Goal: Transaction & Acquisition: Download file/media

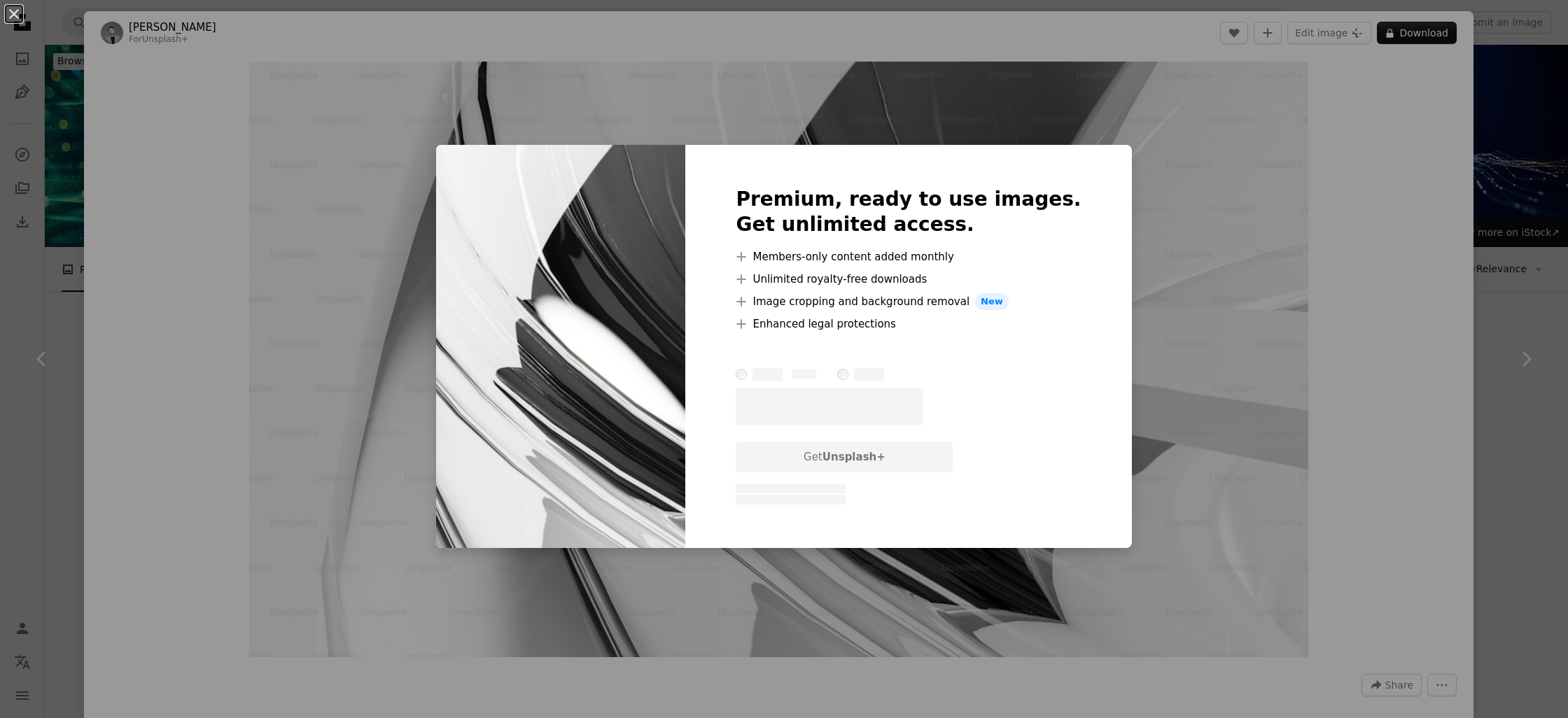
scroll to position [16109, 0]
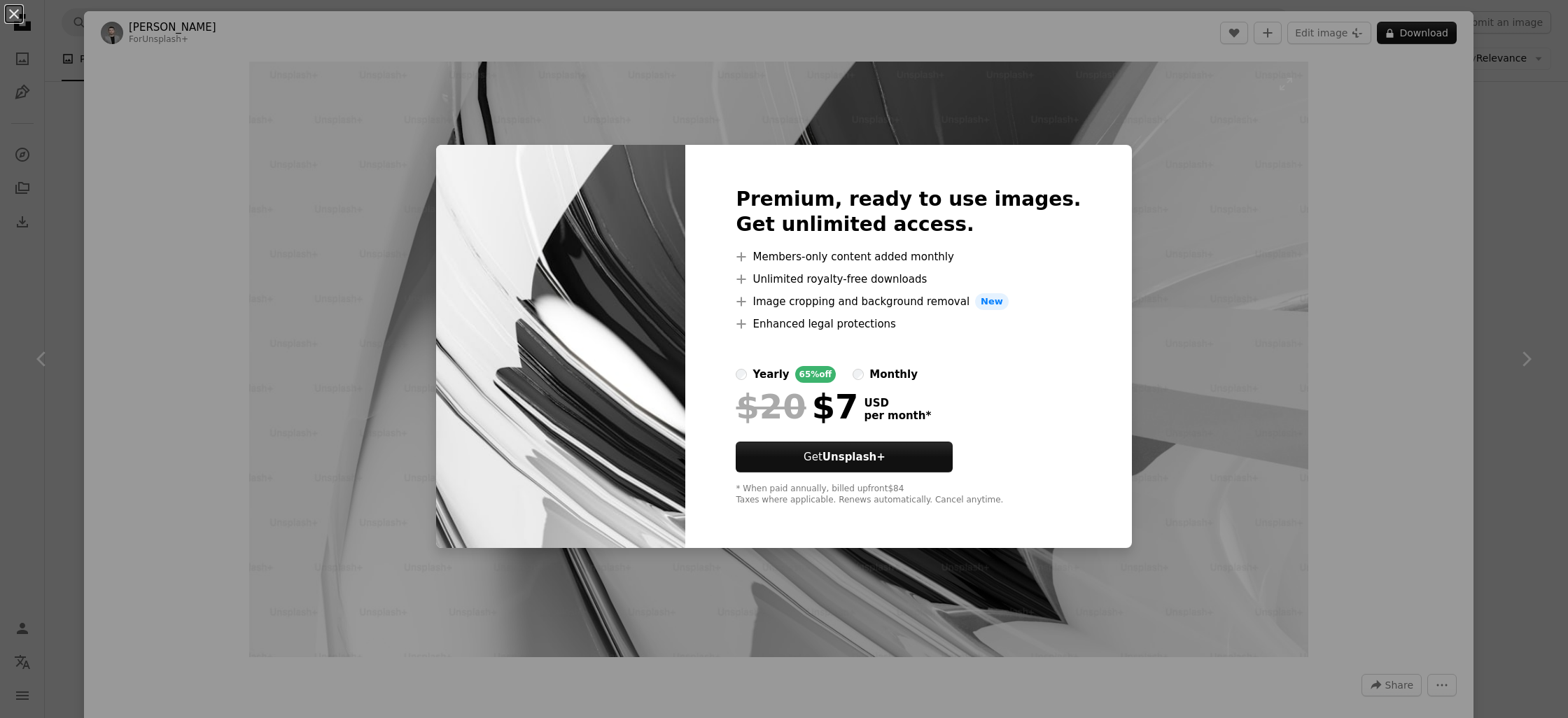
click at [1178, 181] on div "An X shape Premium, ready to use images. Get unlimited access. A plus sign Memb…" at bounding box center [784, 359] width 1568 height 718
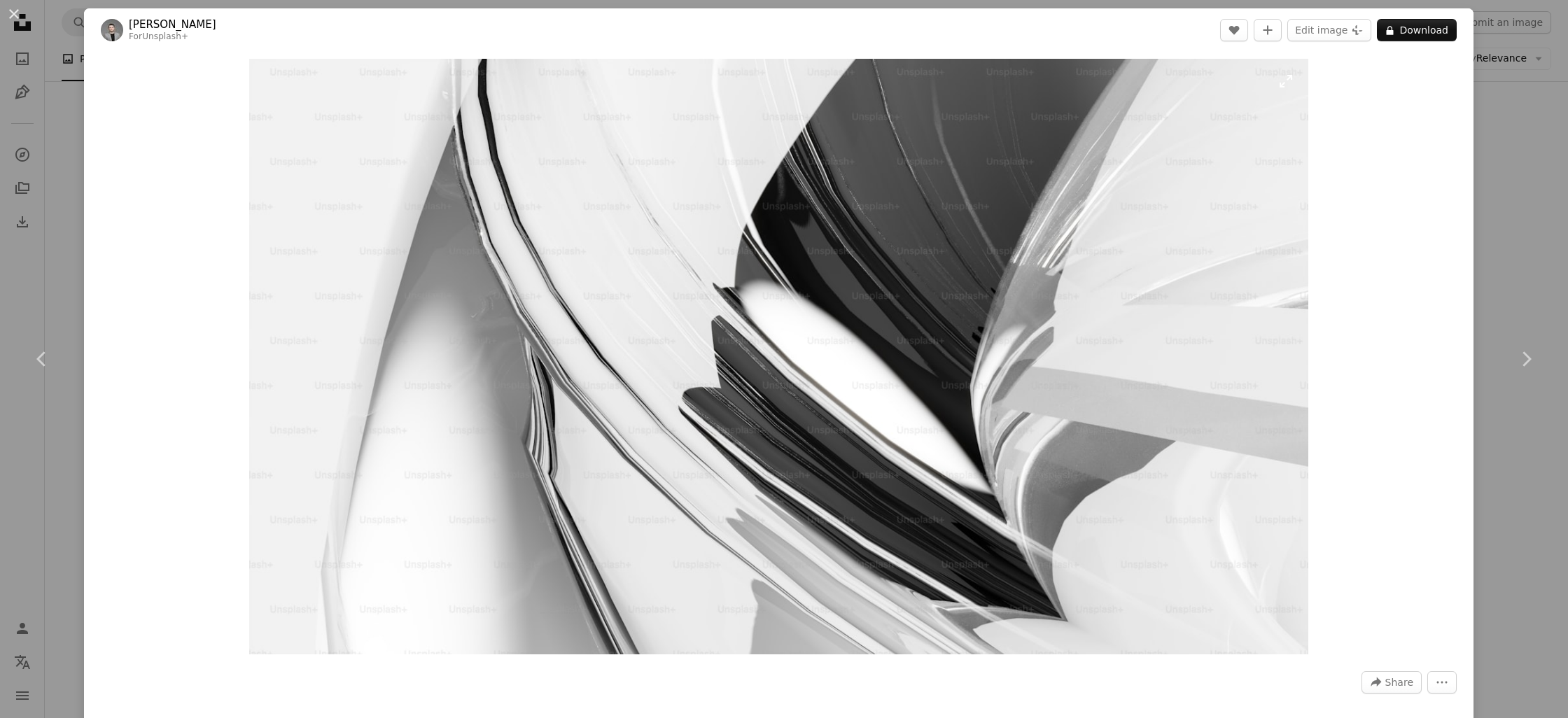
click at [994, 281] on img "Zoom in on this image" at bounding box center [779, 356] width 1059 height 595
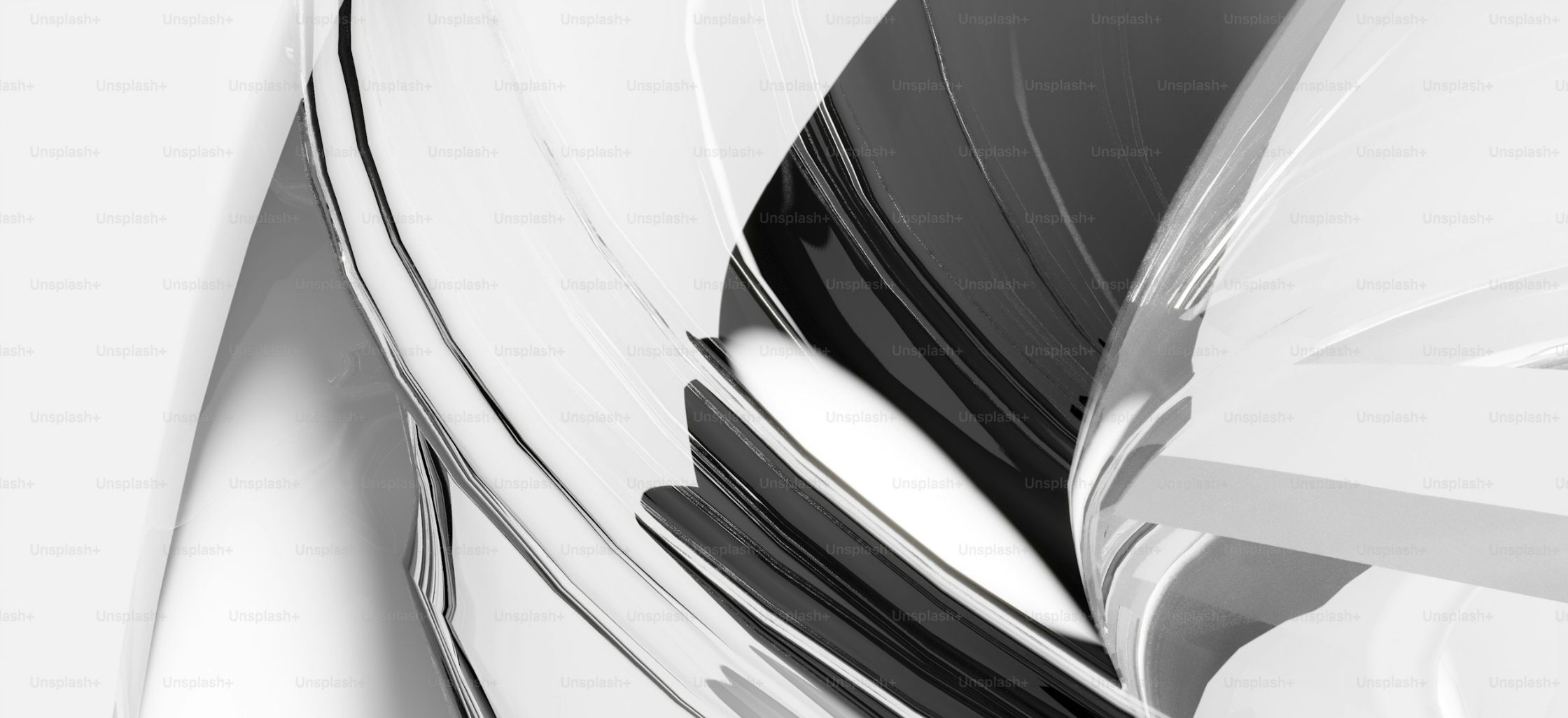
scroll to position [82, 0]
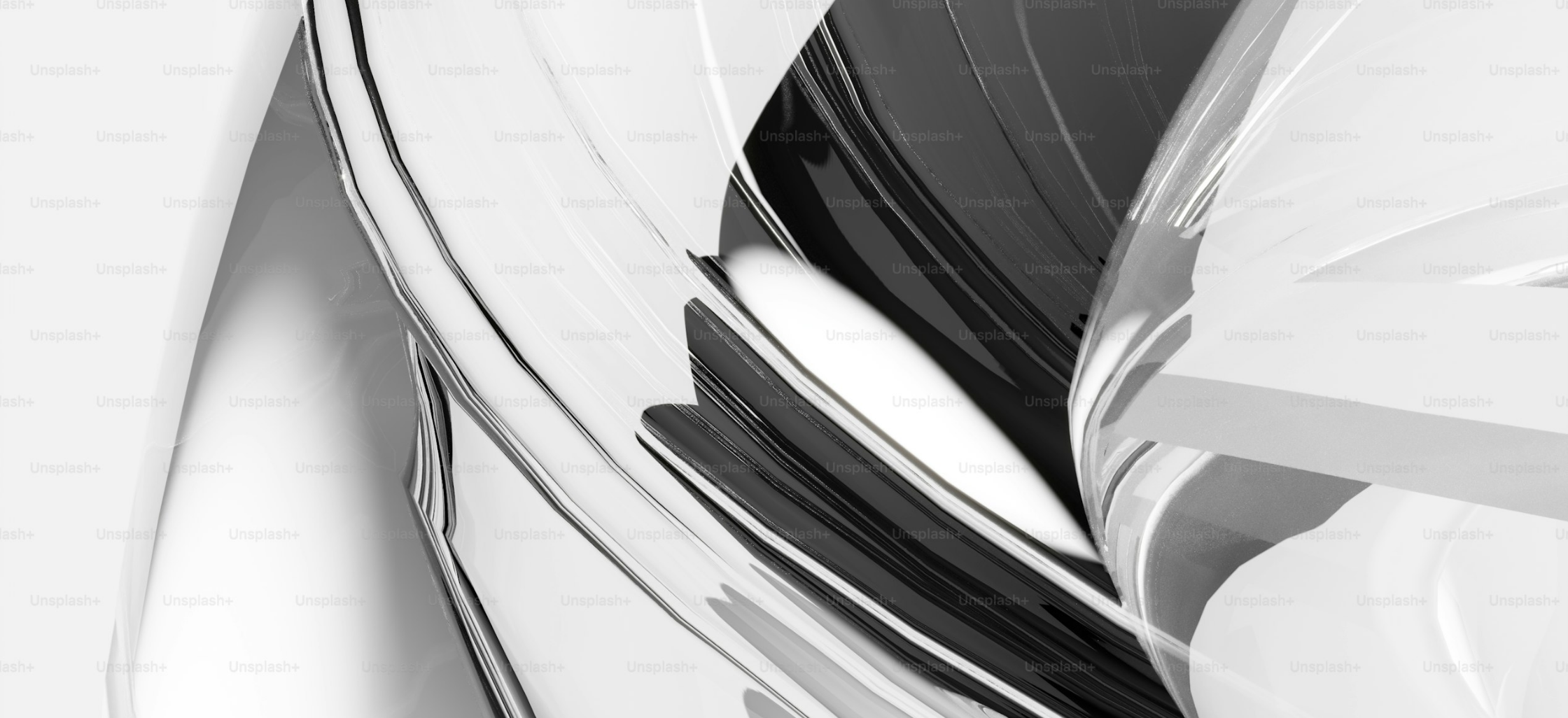
click at [994, 282] on img "Zoom out on this image" at bounding box center [784, 358] width 1570 height 883
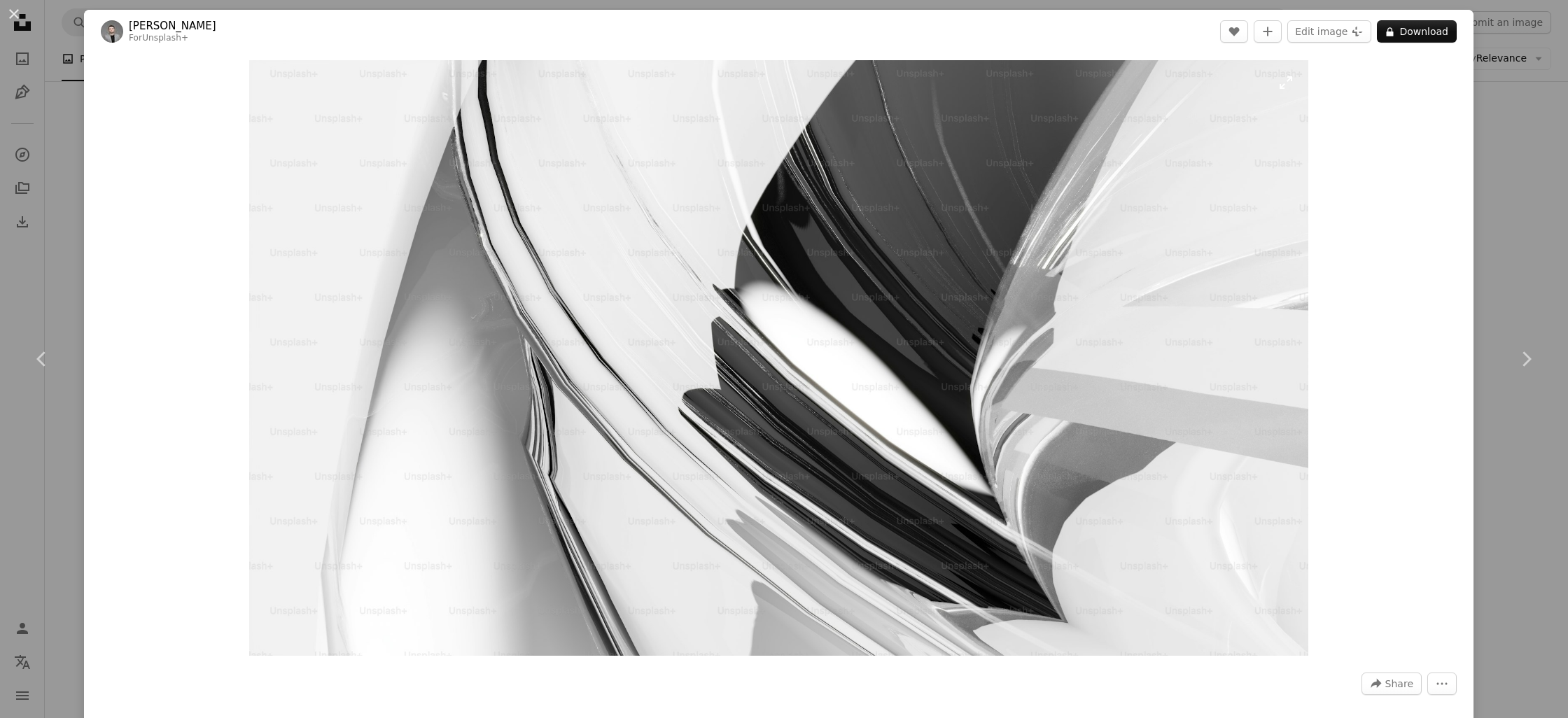
click at [994, 282] on img "Zoom in on this image" at bounding box center [779, 357] width 1059 height 595
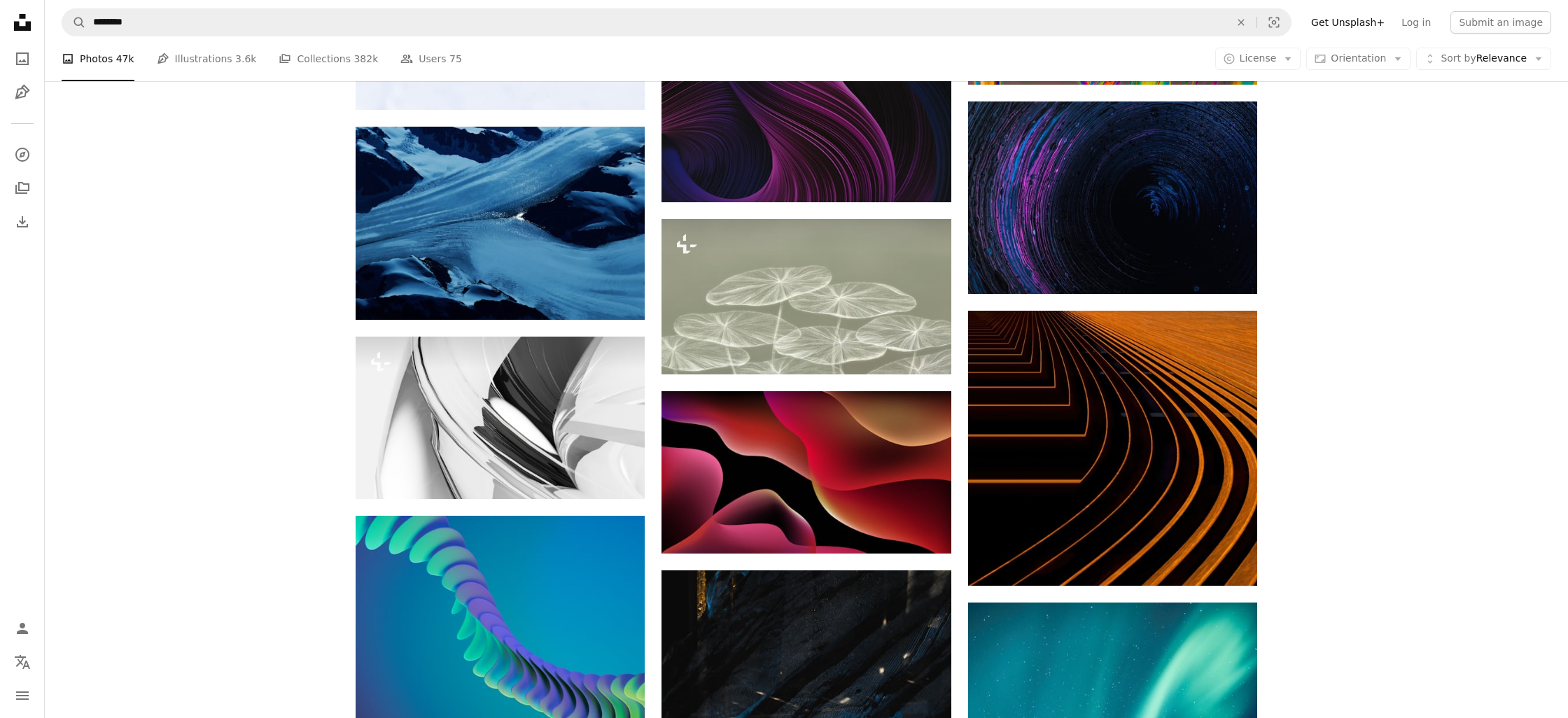
drag, startPoint x: 995, startPoint y: 282, endPoint x: 755, endPoint y: 5, distance: 366.5
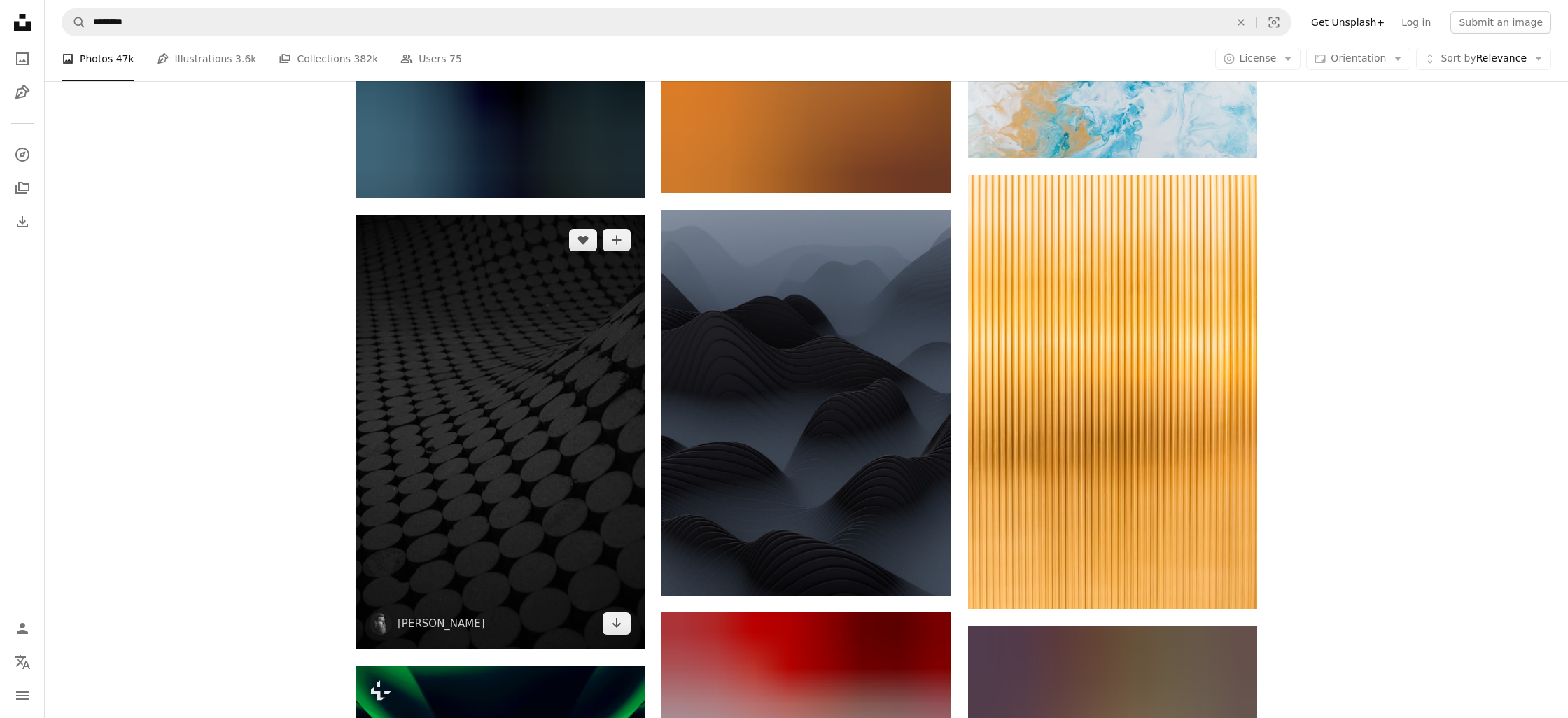
scroll to position [54680, 0]
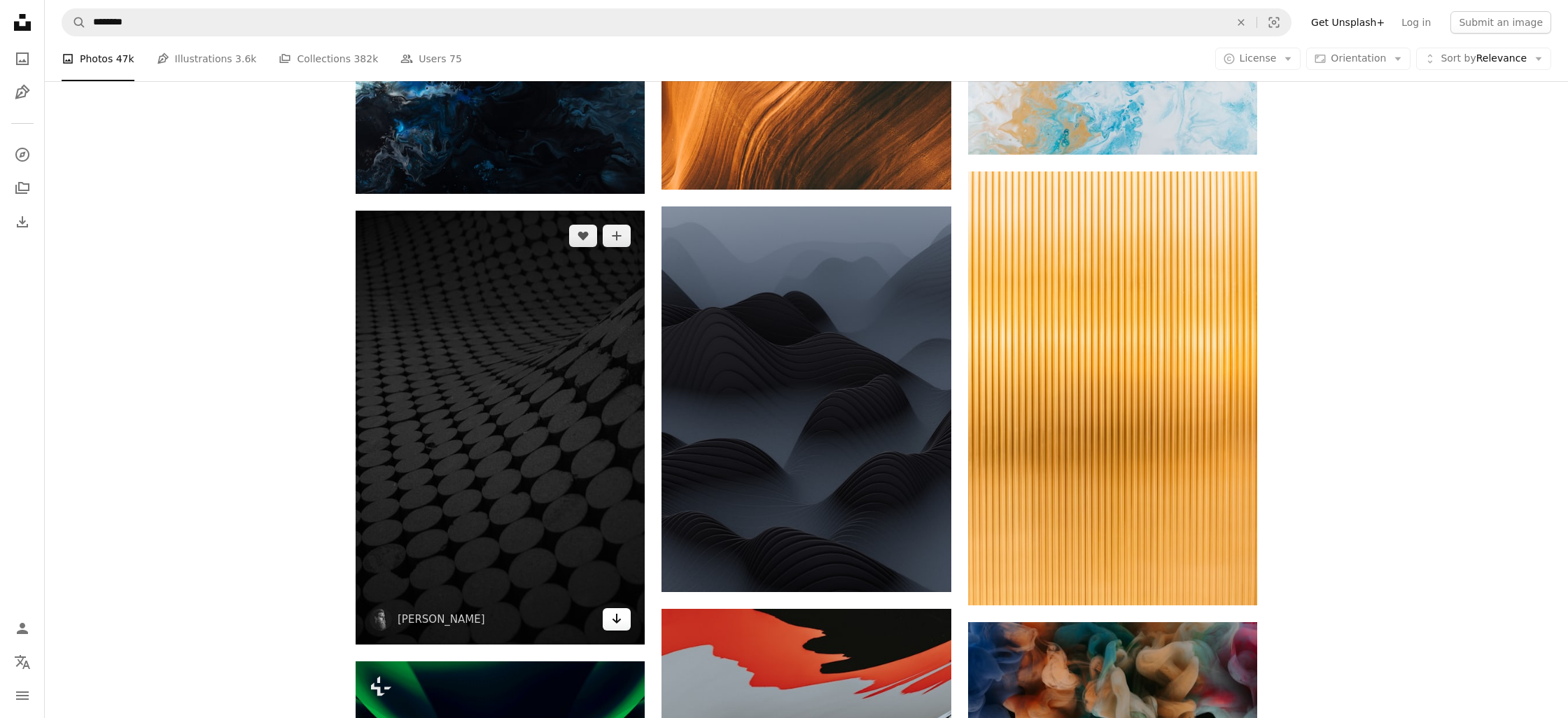
click at [616, 621] on icon "Arrow pointing down" at bounding box center [616, 618] width 11 height 17
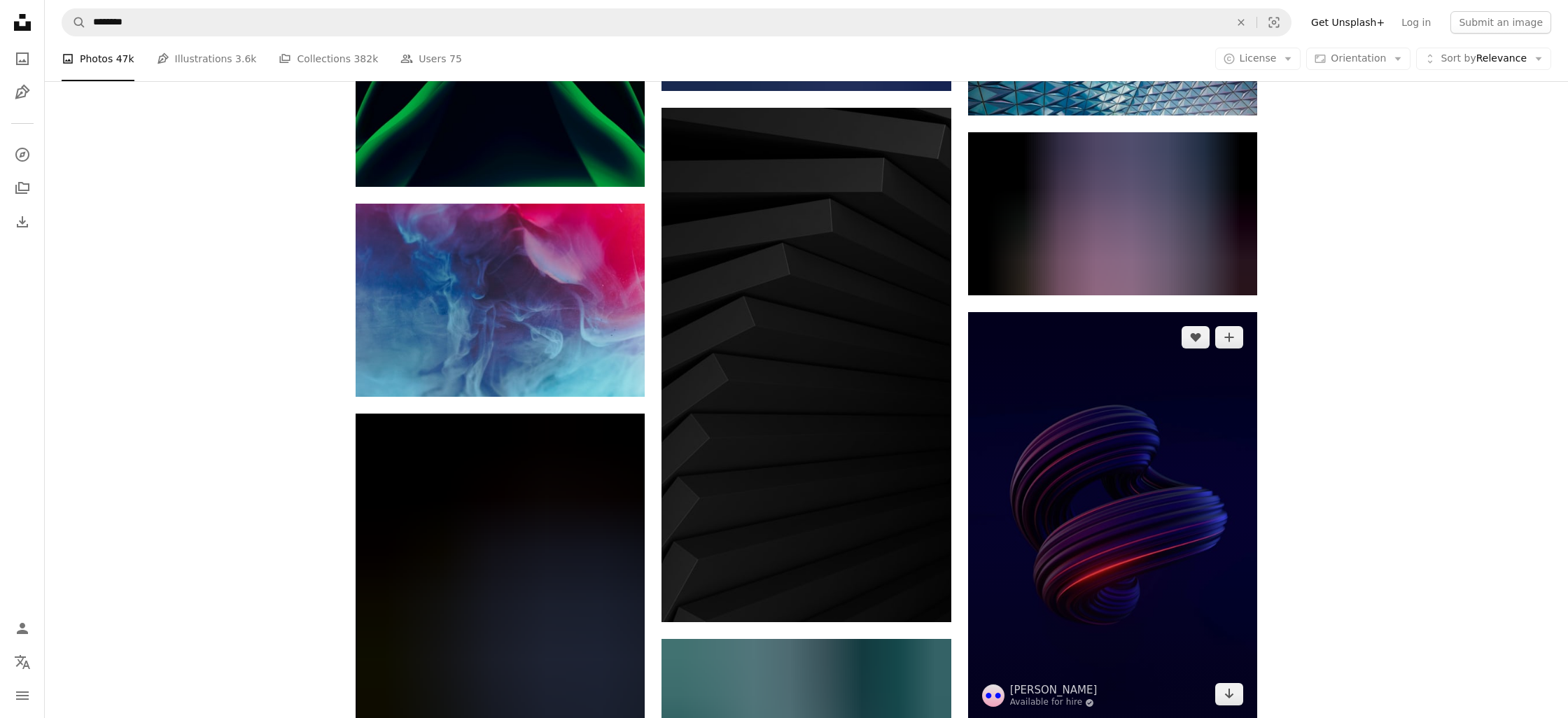
scroll to position [55587, 0]
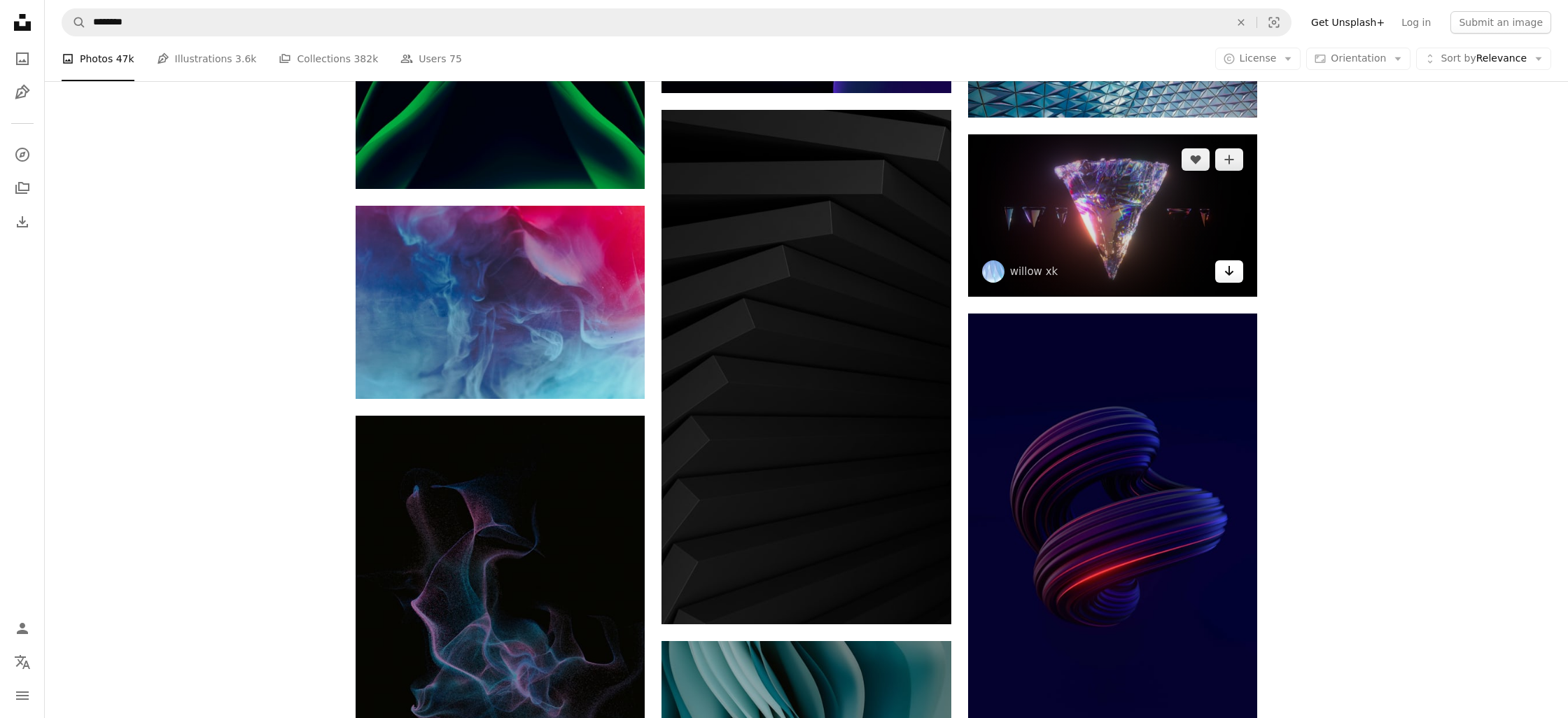
click at [1229, 270] on icon "Download" at bounding box center [1229, 271] width 9 height 10
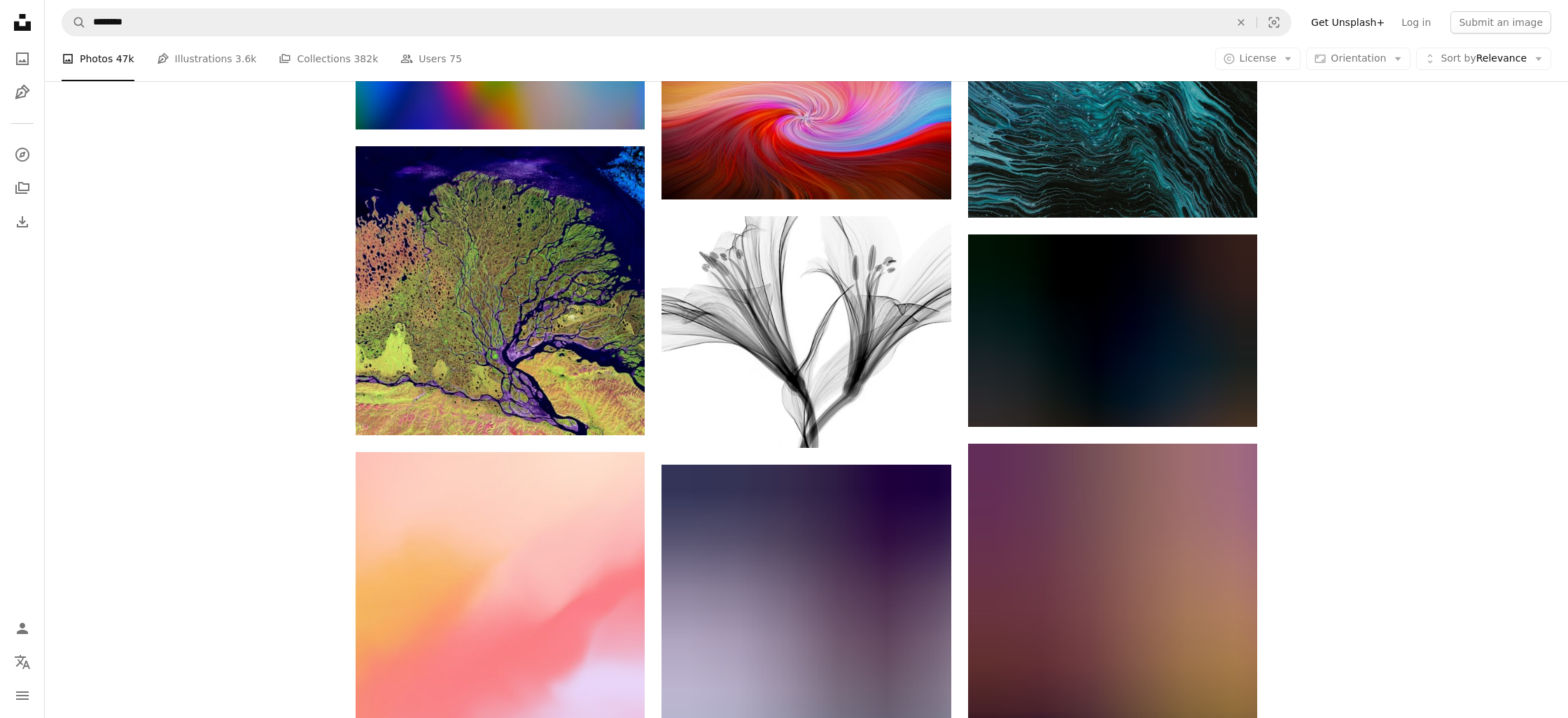
scroll to position [70757, 0]
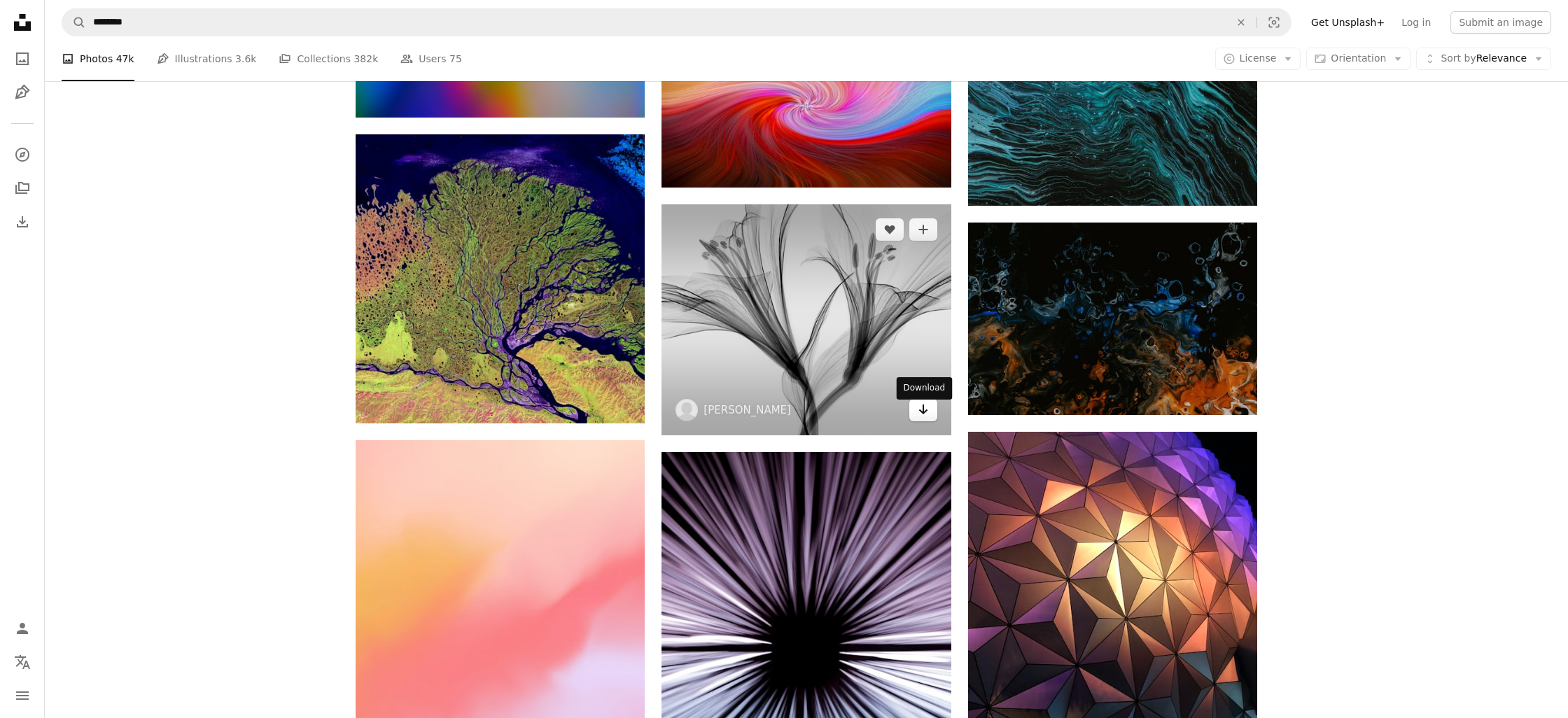
click at [922, 416] on icon "Arrow pointing down" at bounding box center [923, 409] width 11 height 17
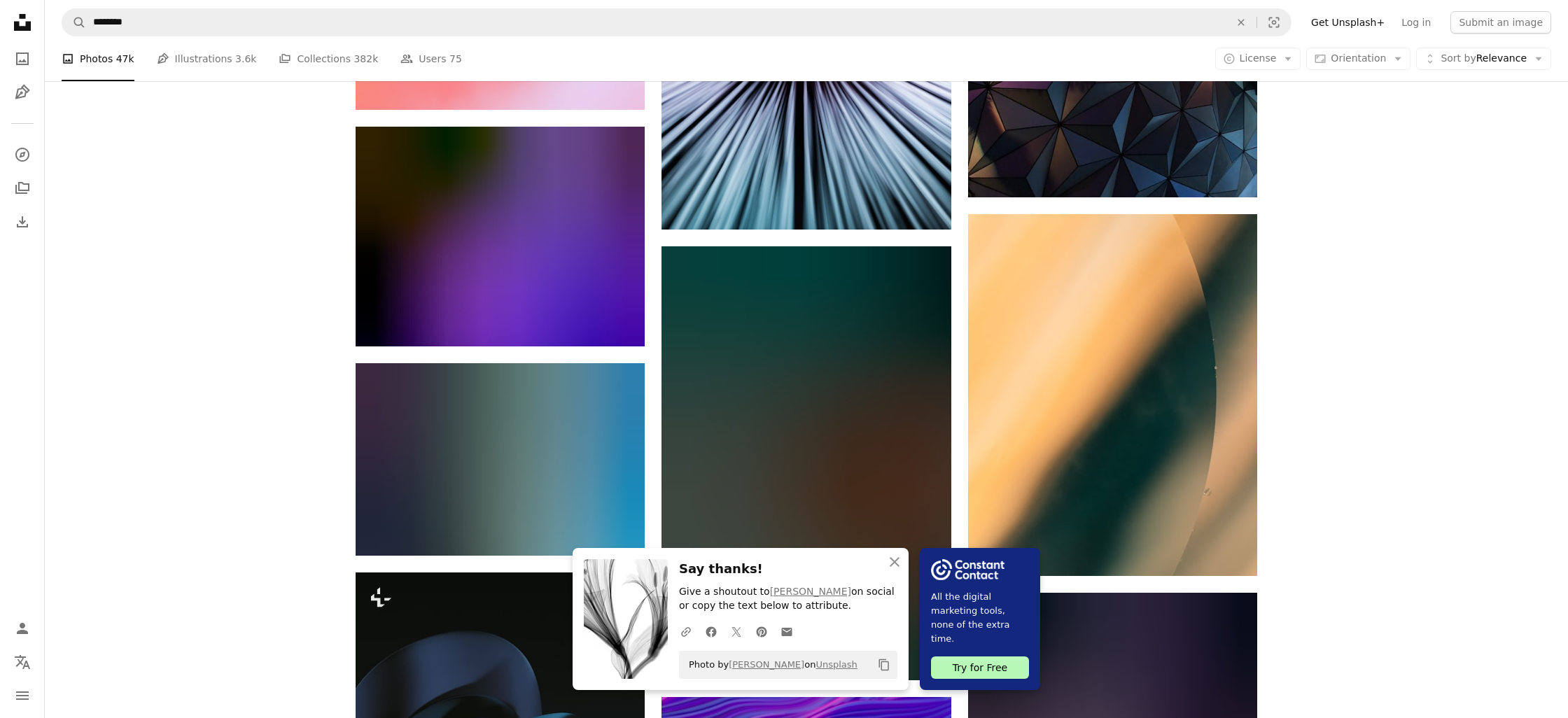
scroll to position [71406, 0]
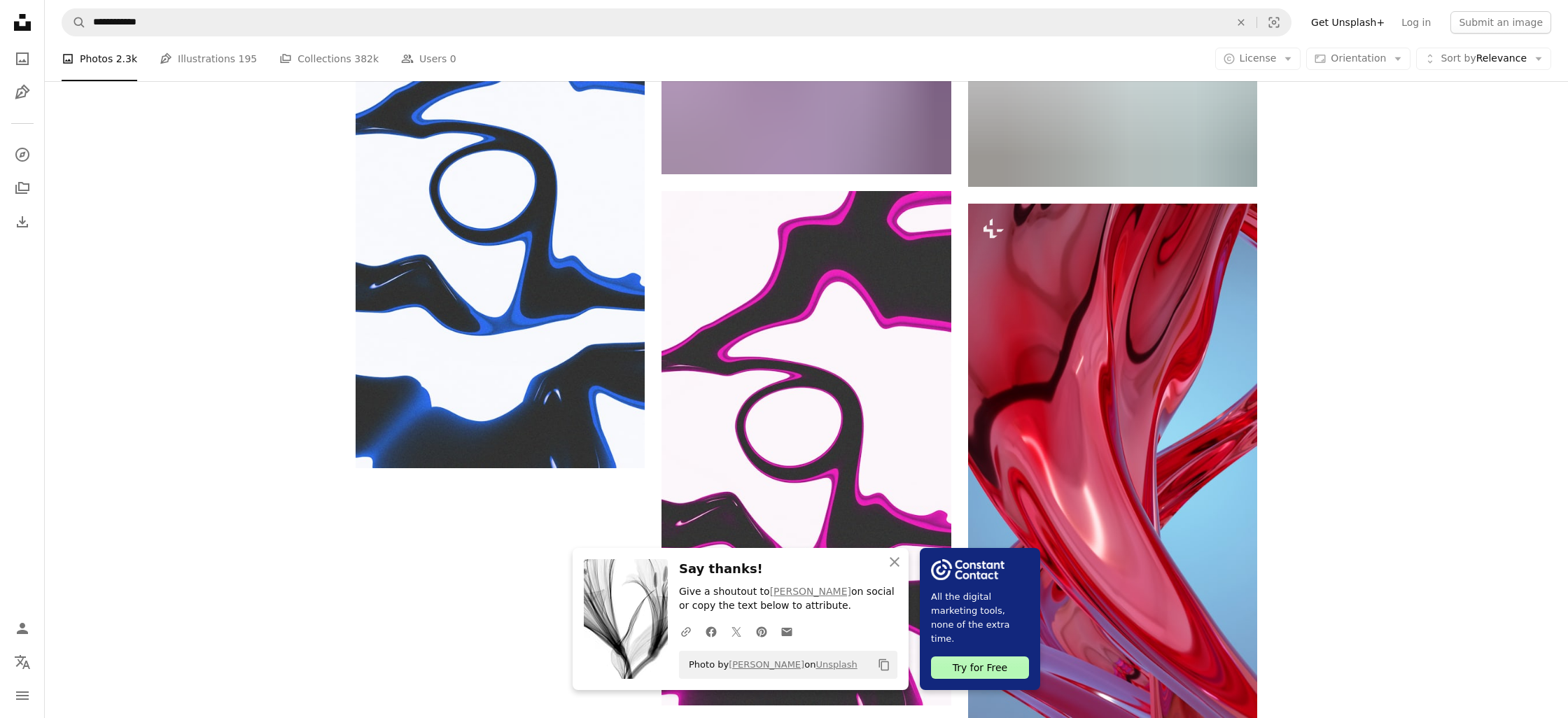
scroll to position [3015, 0]
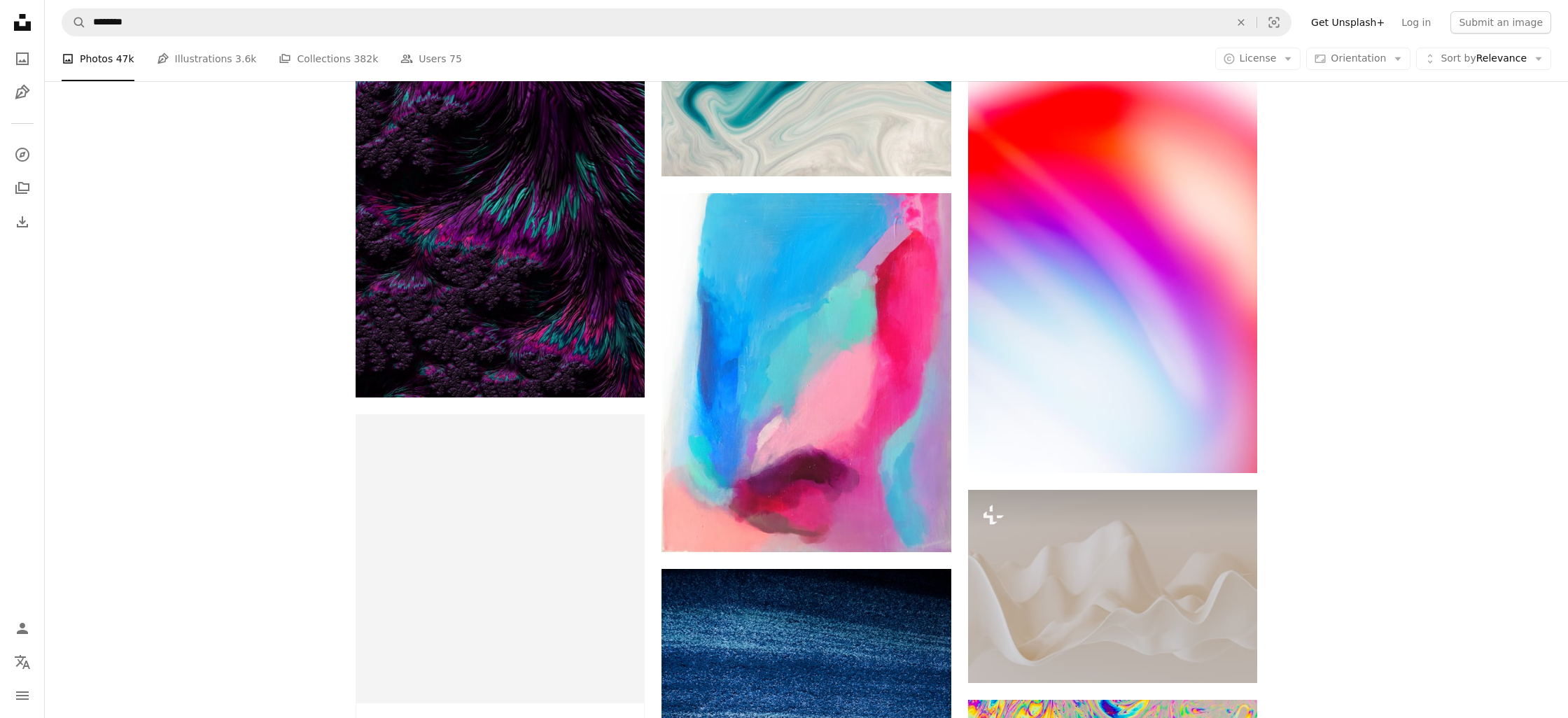
scroll to position [71461, 0]
